Goal: Find contact information: Find contact information

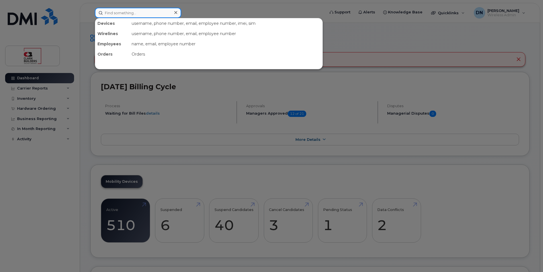
click at [175, 15] on div at bounding box center [138, 13] width 86 height 10
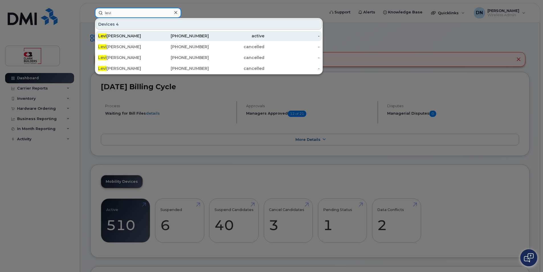
type input "levi"
click at [209, 39] on div "780-265-3172" at bounding box center [237, 36] width 56 height 10
